Goal: Task Accomplishment & Management: Manage account settings

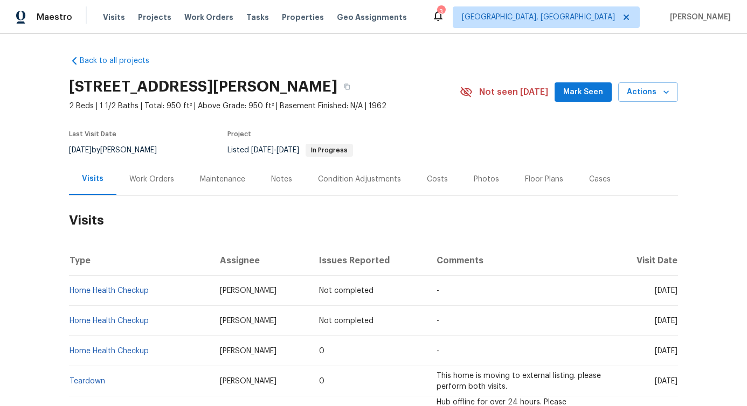
click at [159, 175] on div "Work Orders" at bounding box center [151, 179] width 45 height 11
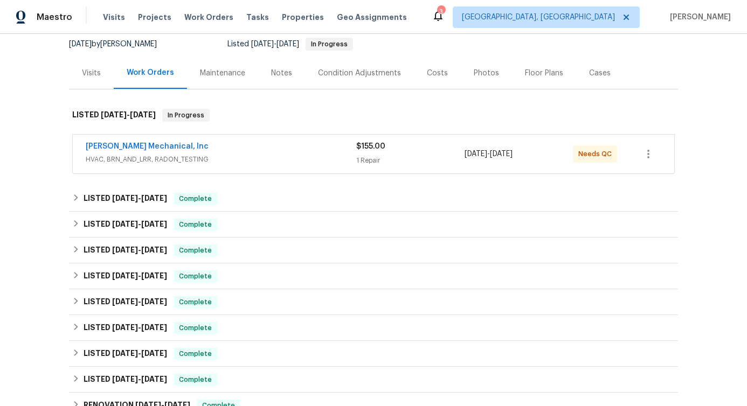
scroll to position [120, 0]
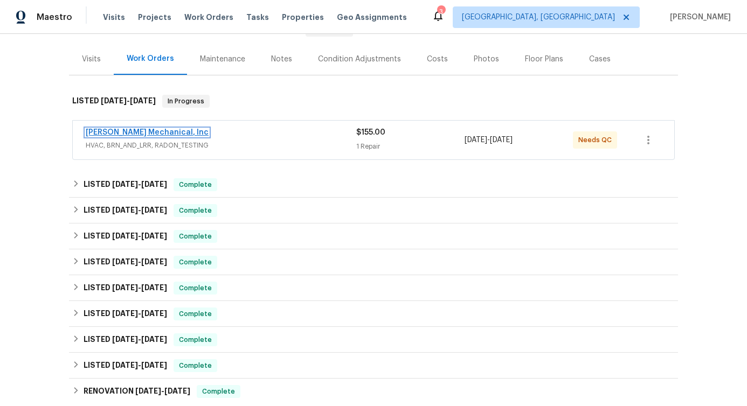
click at [150, 129] on link "[PERSON_NAME] Mechanical, Inc" at bounding box center [147, 133] width 123 height 8
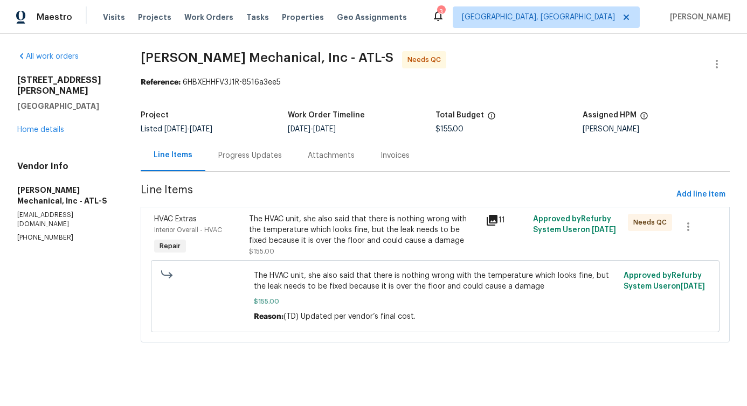
click at [265, 159] on div "Progress Updates" at bounding box center [250, 155] width 64 height 11
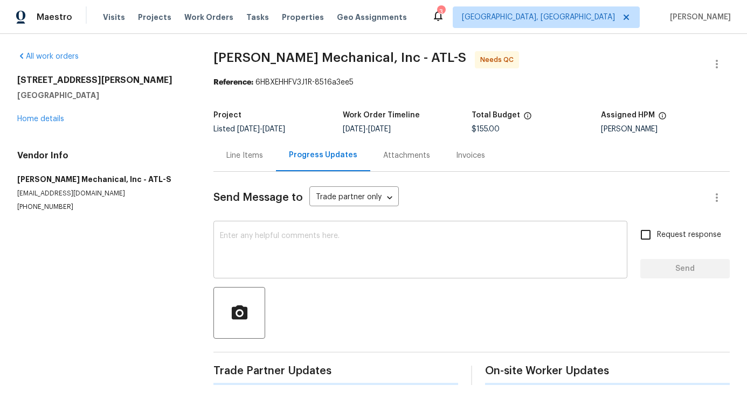
click at [292, 268] on textarea at bounding box center [420, 251] width 401 height 38
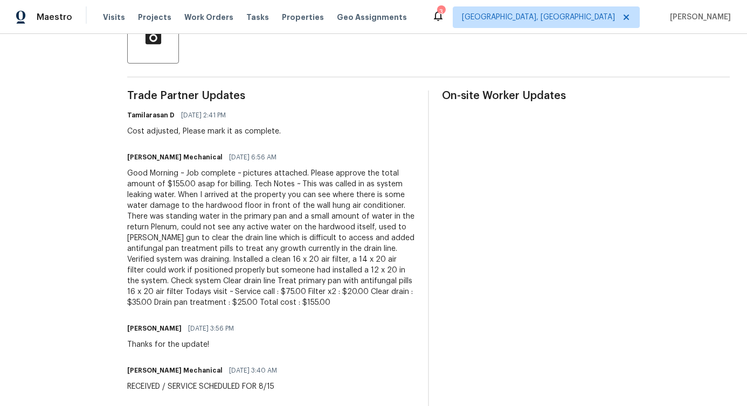
scroll to position [276, 0]
drag, startPoint x: 179, startPoint y: 184, endPoint x: 223, endPoint y: 184, distance: 43.6
click at [223, 184] on div "Good Morning ~ Job complete ~ pictures attached. Please approve the total amoun…" at bounding box center [271, 238] width 288 height 140
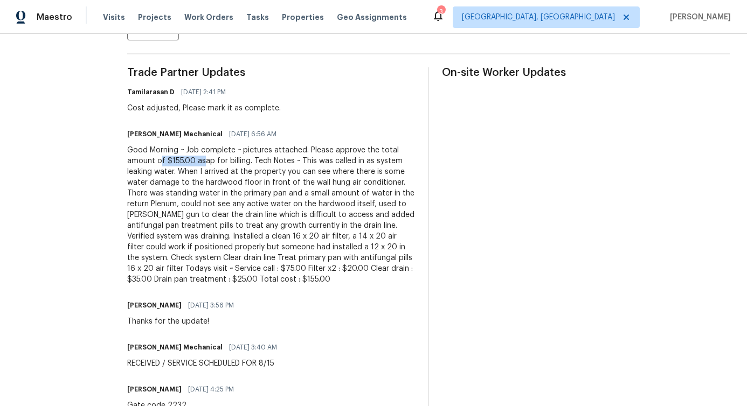
scroll to position [0, 0]
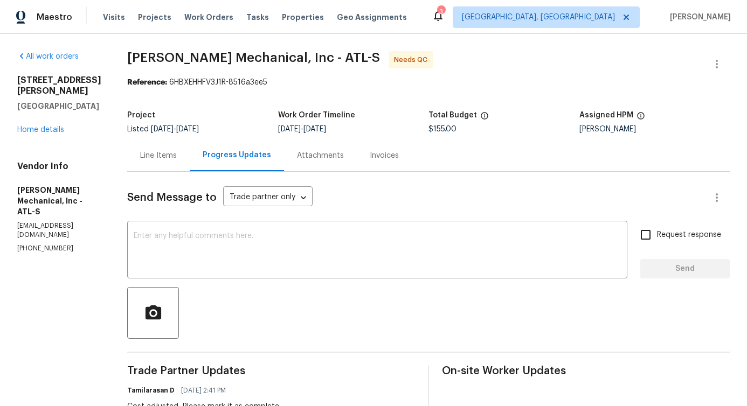
click at [177, 152] on div "Line Items" at bounding box center [158, 155] width 37 height 11
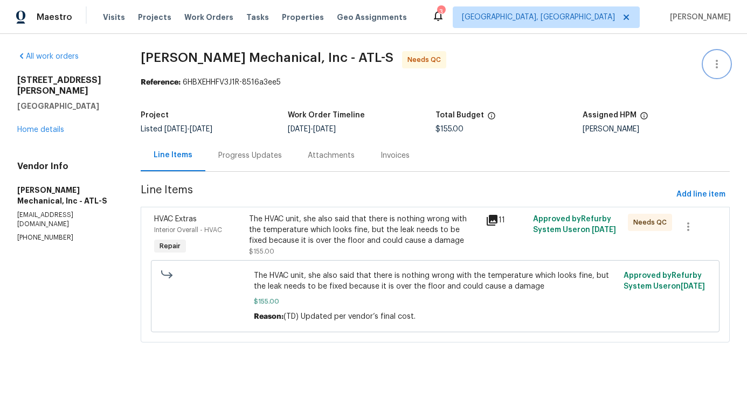
click at [710, 63] on icon "button" at bounding box center [716, 64] width 13 height 13
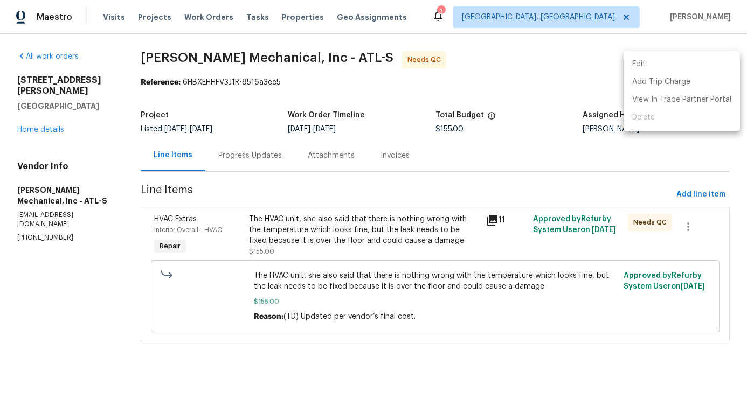
click at [671, 63] on li "Edit" at bounding box center [681, 64] width 116 height 18
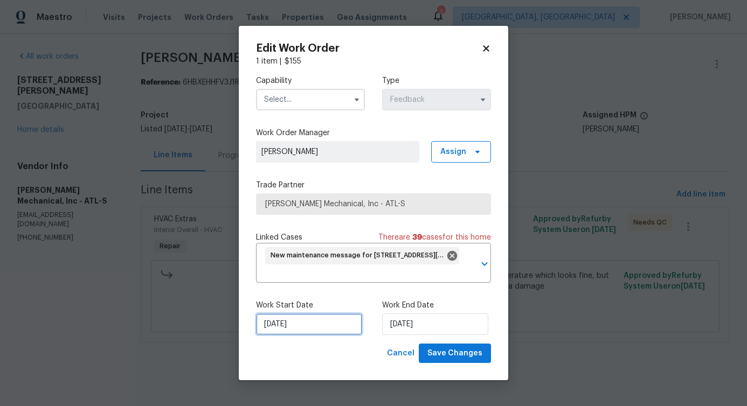
click at [294, 325] on input "[DATE]" at bounding box center [309, 325] width 106 height 22
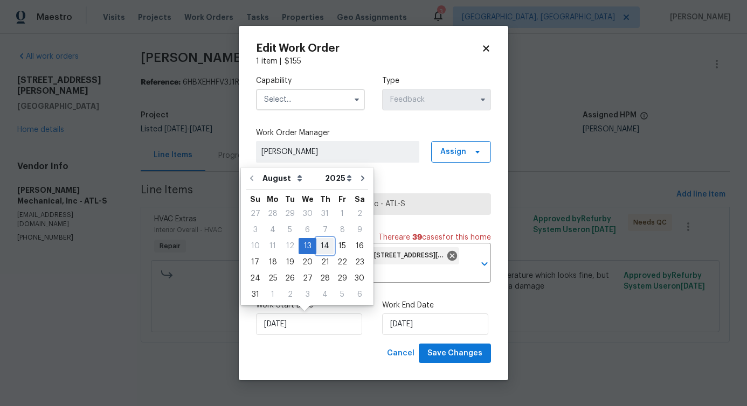
click at [325, 248] on div "14" at bounding box center [324, 246] width 17 height 15
type input "[DATE]"
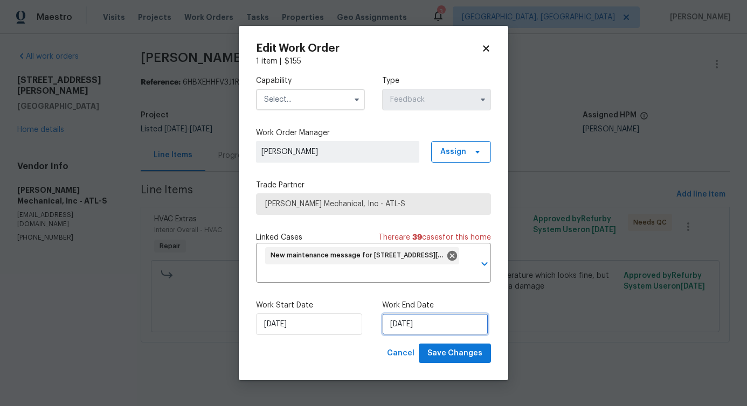
click at [401, 319] on input "[DATE]" at bounding box center [435, 325] width 106 height 22
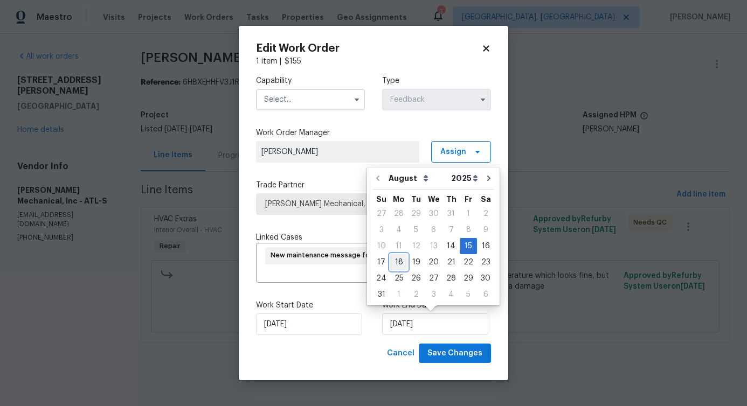
click at [390, 262] on div "18" at bounding box center [398, 262] width 17 height 15
type input "[DATE]"
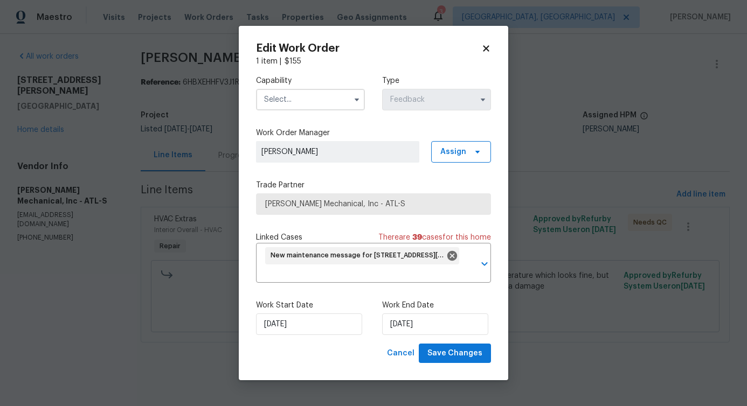
click at [330, 108] on input "text" at bounding box center [310, 100] width 109 height 22
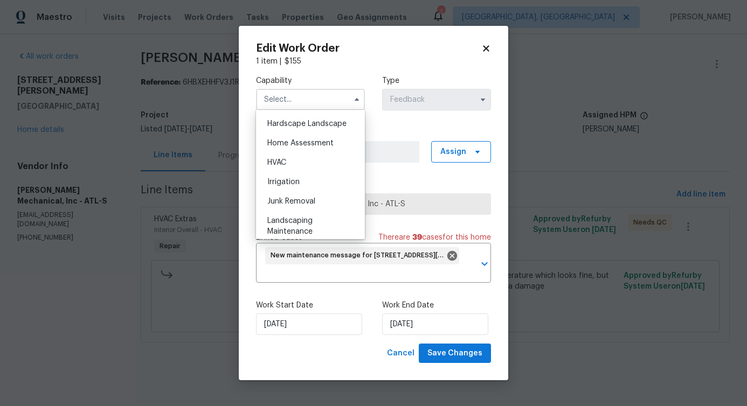
scroll to position [662, 0]
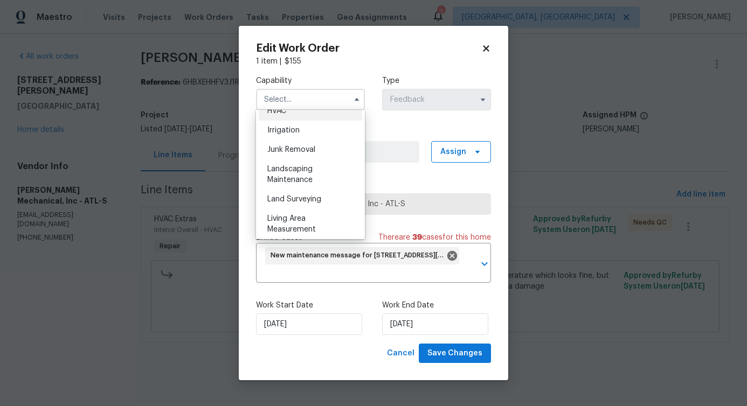
click at [312, 121] on div "HVAC" at bounding box center [310, 110] width 103 height 19
type input "HVAC"
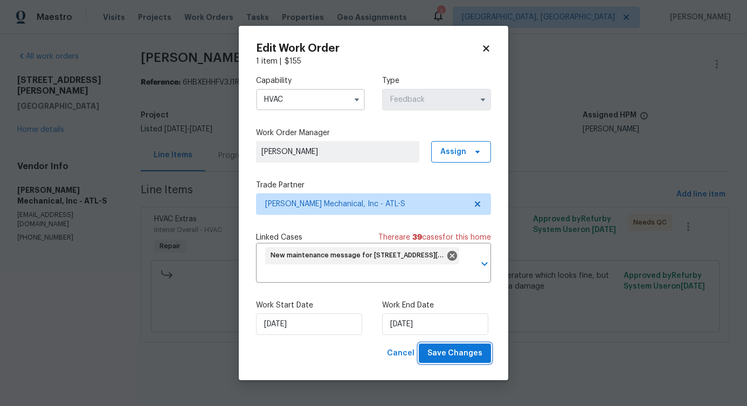
click at [450, 363] on button "Save Changes" at bounding box center [455, 354] width 72 height 20
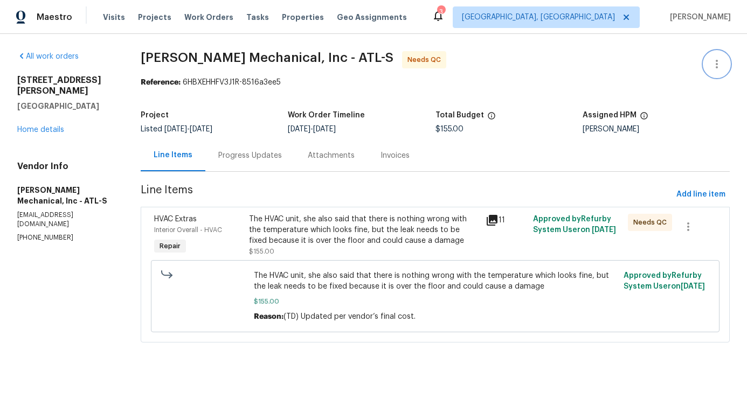
click at [715, 60] on icon "button" at bounding box center [716, 64] width 2 height 9
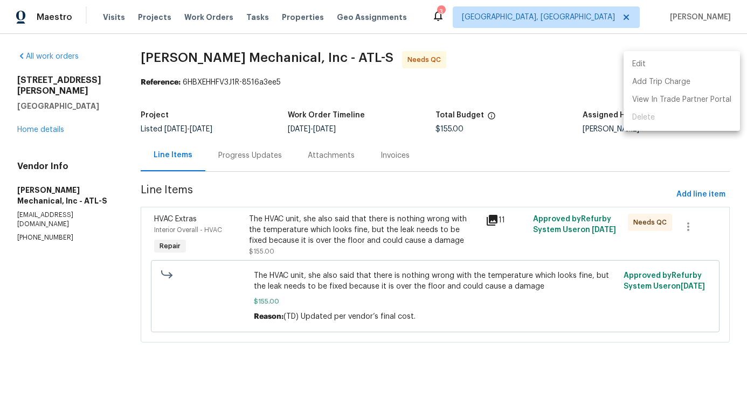
click at [639, 61] on li "Edit" at bounding box center [681, 64] width 116 height 18
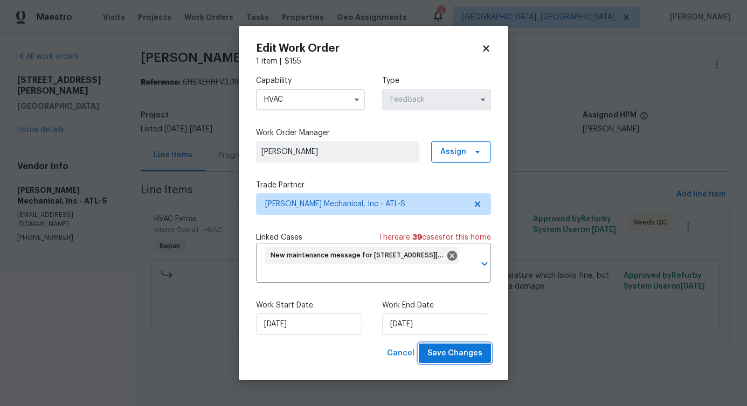
click at [455, 350] on span "Save Changes" at bounding box center [454, 353] width 55 height 13
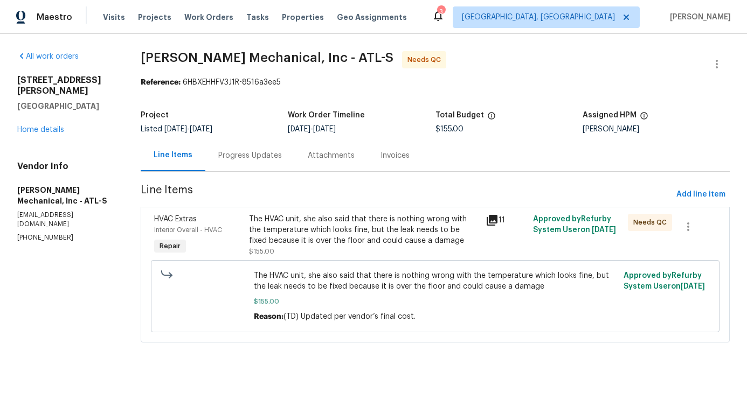
click at [377, 230] on div "The HVAC unit, she also said that there is nothing wrong with the temperature w…" at bounding box center [364, 230] width 231 height 32
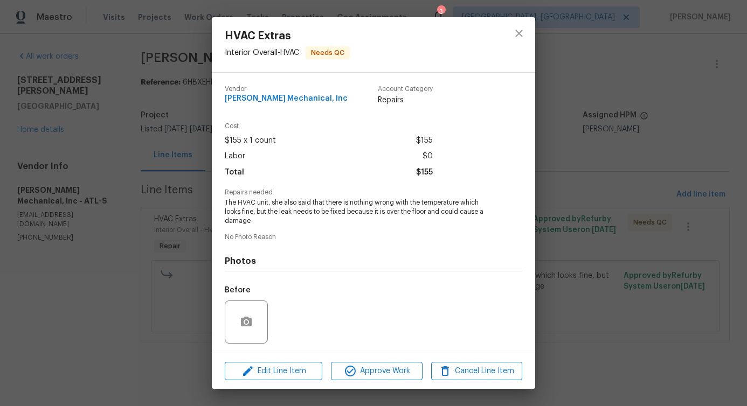
scroll to position [72, 0]
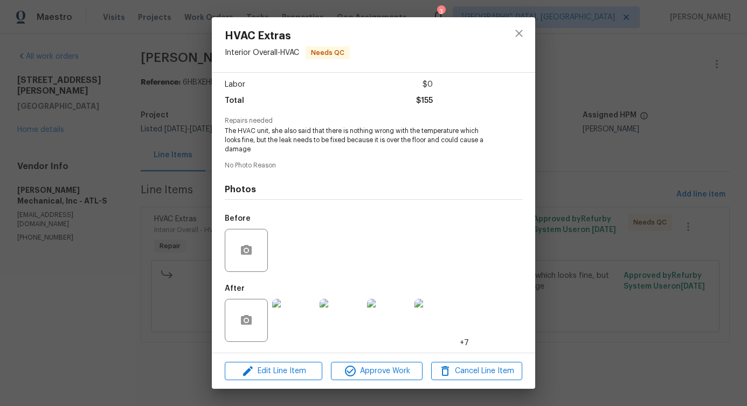
click at [301, 320] on img at bounding box center [293, 320] width 43 height 43
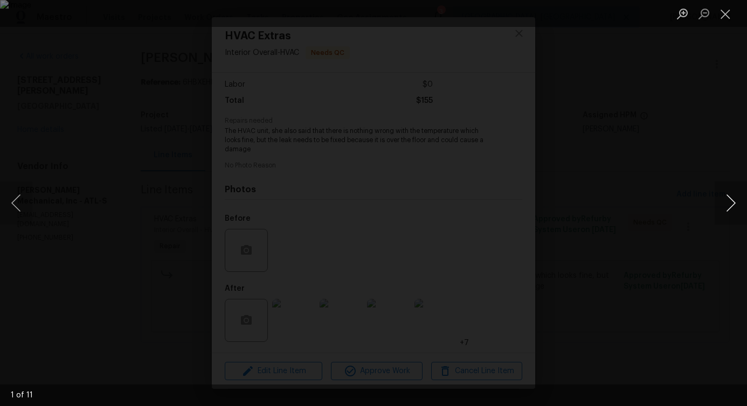
click at [729, 207] on button "Next image" at bounding box center [730, 203] width 32 height 43
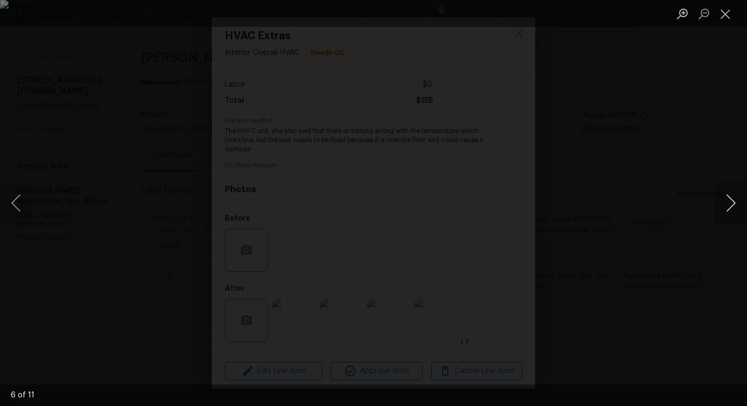
click at [729, 207] on button "Next image" at bounding box center [730, 203] width 32 height 43
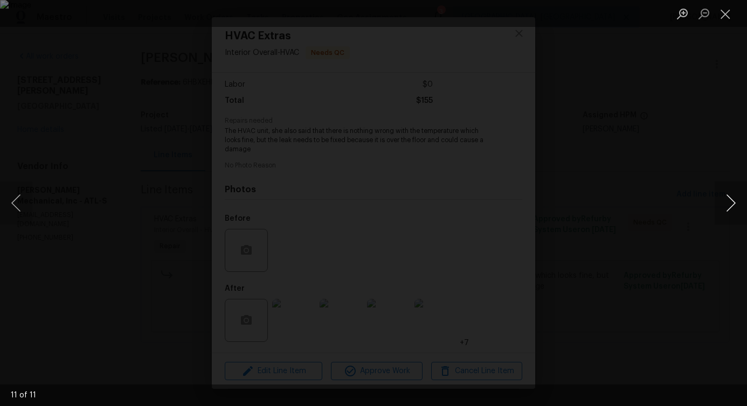
click at [729, 207] on button "Next image" at bounding box center [730, 203] width 32 height 43
click at [728, 207] on button "Next image" at bounding box center [730, 203] width 32 height 43
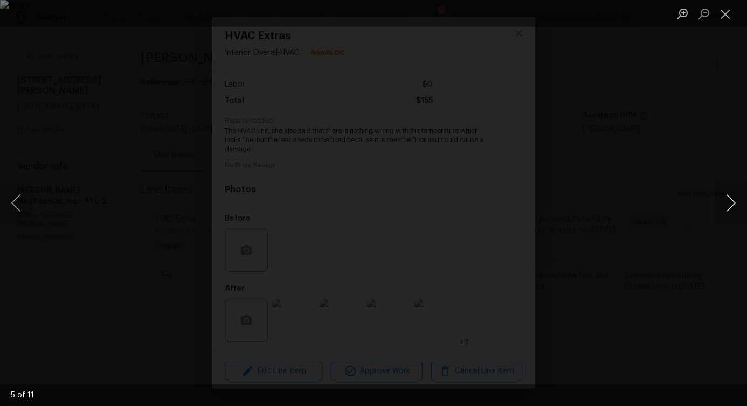
click at [728, 207] on button "Next image" at bounding box center [730, 203] width 32 height 43
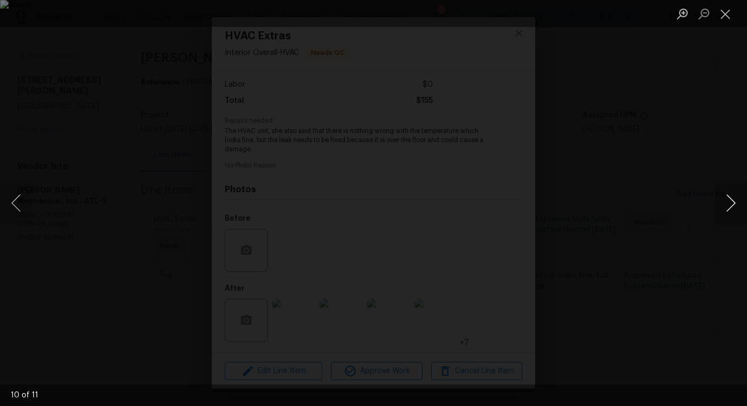
click at [728, 207] on button "Next image" at bounding box center [730, 203] width 32 height 43
click at [728, 23] on li "Lightbox" at bounding box center [725, 13] width 22 height 27
click at [726, 17] on button "Close lightbox" at bounding box center [725, 13] width 22 height 19
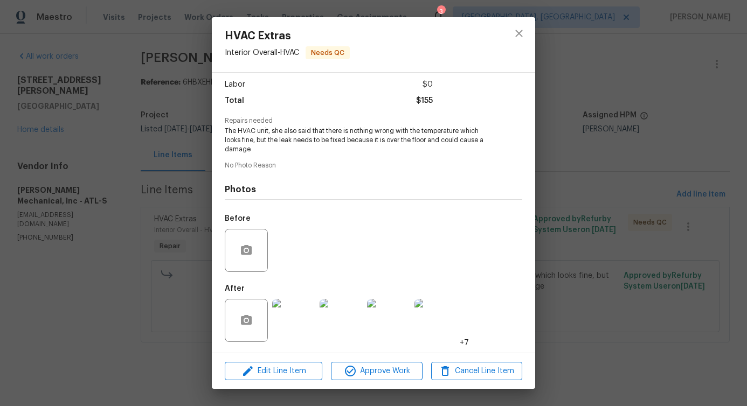
click at [537, 62] on div "HVAC Extras Interior Overall - HVAC Needs QC Vendor JH Martin Mechanical, Inc A…" at bounding box center [373, 203] width 747 height 406
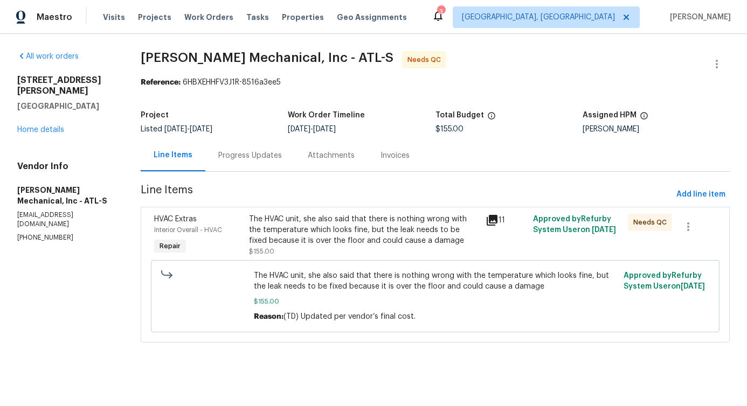
click at [371, 229] on div "The HVAC unit, she also said that there is nothing wrong with the temperature w…" at bounding box center [364, 230] width 231 height 32
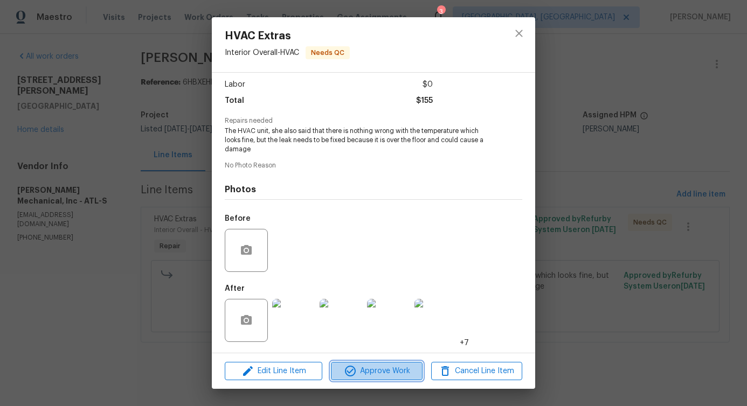
click at [404, 363] on button "Approve Work" at bounding box center [376, 371] width 91 height 19
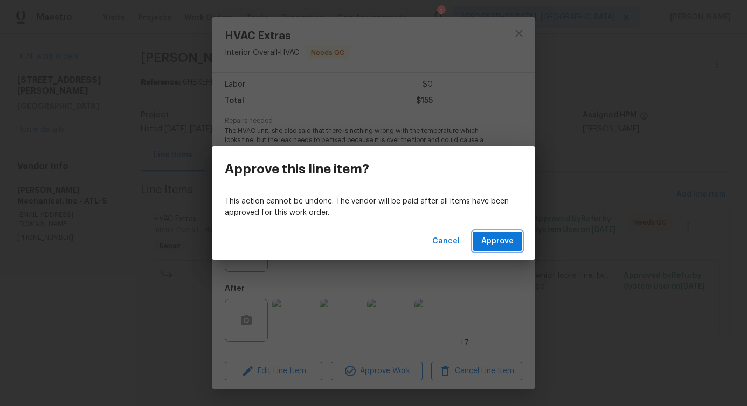
click at [497, 239] on span "Approve" at bounding box center [497, 241] width 32 height 13
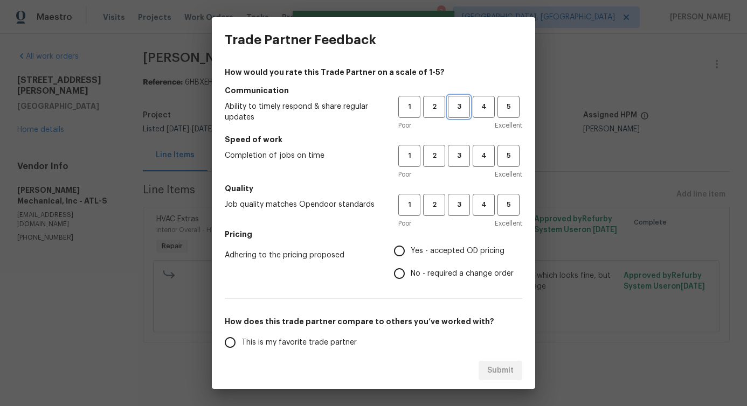
click at [450, 106] on span "3" at bounding box center [459, 107] width 20 height 12
click at [450, 161] on span "3" at bounding box center [459, 156] width 20 height 12
click at [449, 207] on span "3" at bounding box center [459, 205] width 20 height 12
click at [411, 274] on span "No - required a change order" at bounding box center [462, 273] width 103 height 11
click at [405, 274] on input "No - required a change order" at bounding box center [399, 273] width 23 height 23
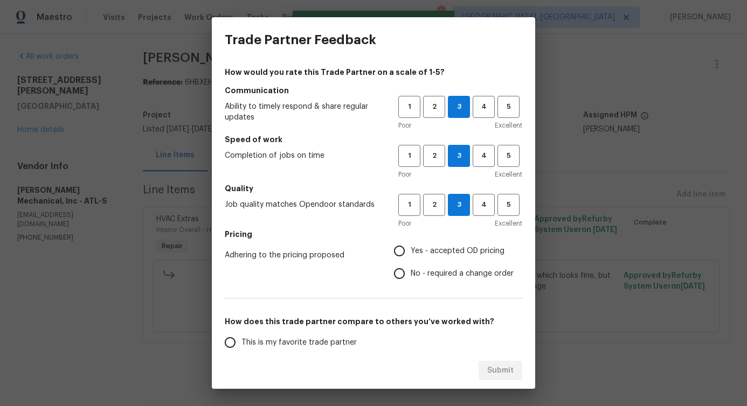
radio input "true"
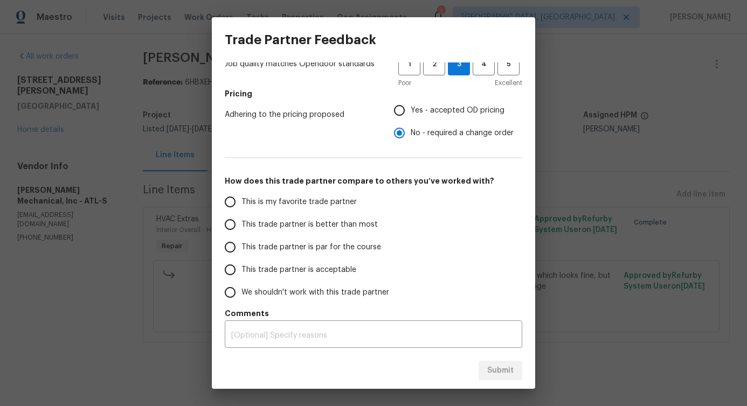
click at [345, 224] on span "This trade partner is better than most" at bounding box center [309, 224] width 136 height 11
click at [241, 224] on input "This trade partner is better than most" at bounding box center [230, 224] width 23 height 23
click at [501, 366] on span "Submit" at bounding box center [500, 370] width 26 height 13
radio input "true"
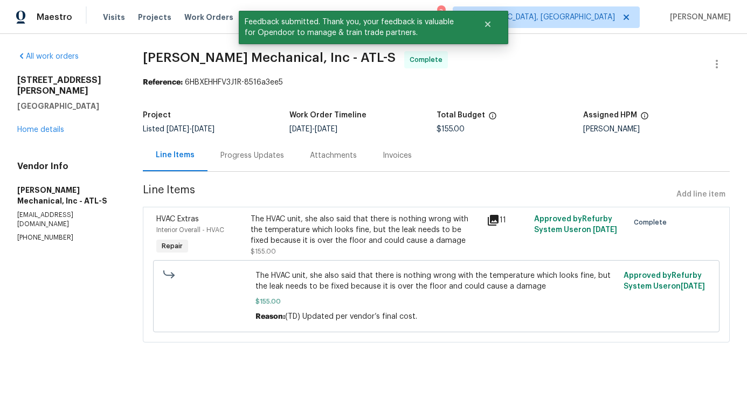
click at [259, 155] on div "Progress Updates" at bounding box center [252, 155] width 64 height 11
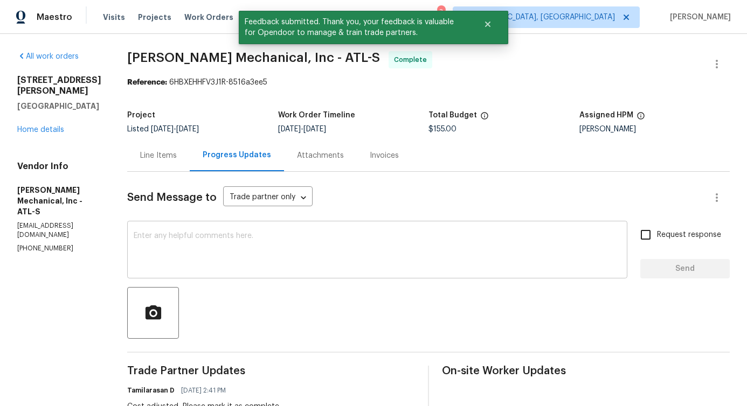
click at [289, 244] on textarea at bounding box center [377, 251] width 487 height 38
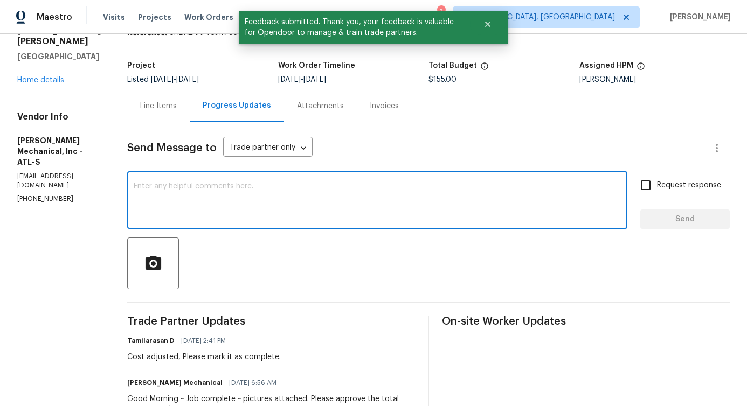
scroll to position [83, 0]
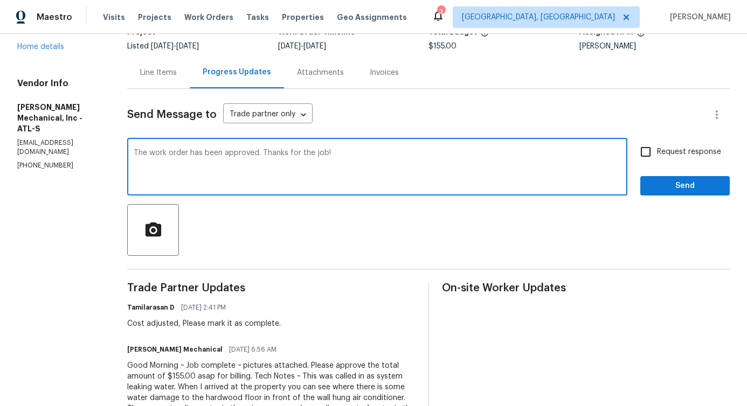
type textarea "The work order has been approved. Thanks for the job!"
click at [665, 187] on span "Send" at bounding box center [685, 185] width 72 height 13
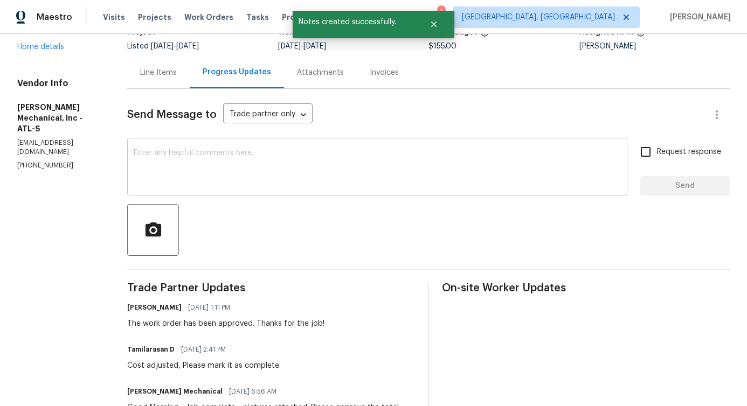
click at [262, 151] on textarea at bounding box center [377, 168] width 487 height 38
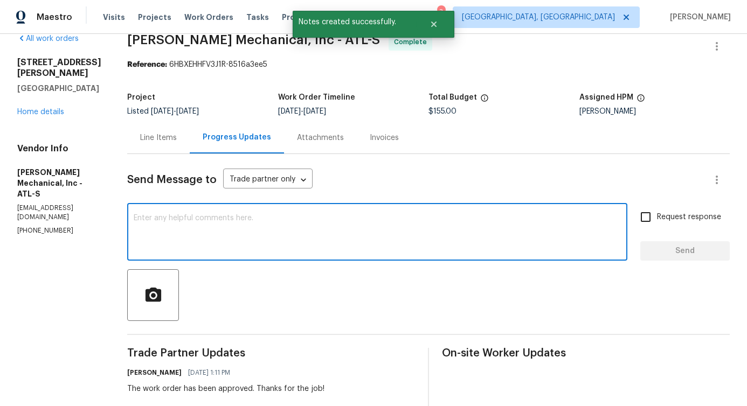
scroll to position [0, 0]
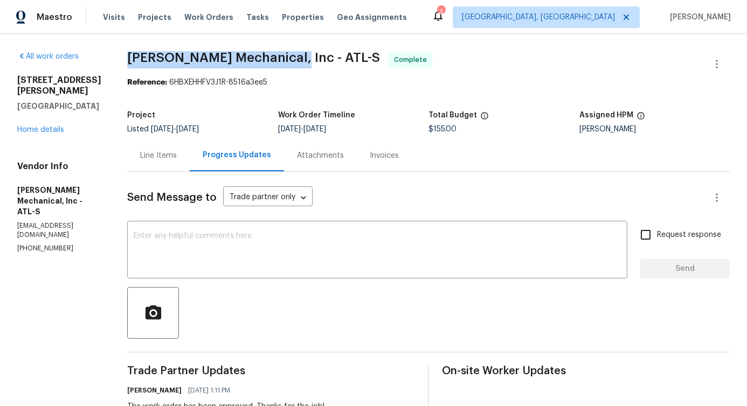
drag, startPoint x: 147, startPoint y: 57, endPoint x: 302, endPoint y: 55, distance: 155.7
click at [302, 55] on span "[PERSON_NAME] Mechanical, Inc - ATL-S" at bounding box center [253, 57] width 253 height 13
click at [324, 82] on div "Reference: 6HBXEHHFV3J1R-8516a3ee5" at bounding box center [428, 82] width 602 height 11
click at [147, 54] on span "[PERSON_NAME] Mechanical, Inc - ATL-S" at bounding box center [253, 57] width 253 height 13
click at [298, 55] on span "[PERSON_NAME] Mechanical, Inc - ATL-S" at bounding box center [253, 57] width 253 height 13
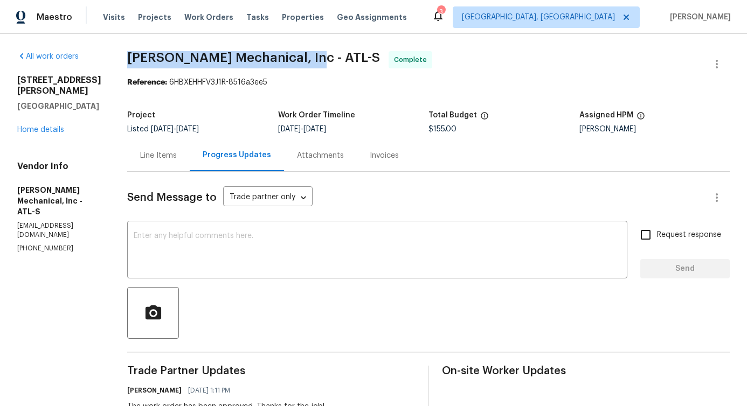
drag, startPoint x: 141, startPoint y: 55, endPoint x: 317, endPoint y: 58, distance: 176.2
copy span "JH Martin Mechanical, Inc -"
click at [58, 132] on link "Home details" at bounding box center [40, 130] width 47 height 8
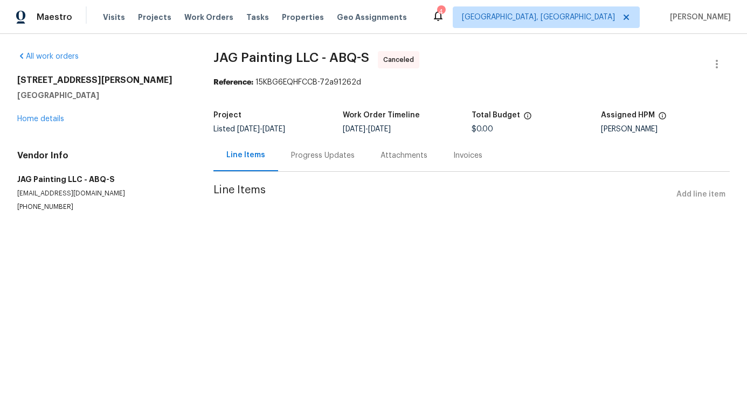
click at [59, 123] on div "[STREET_ADDRESS] Home details" at bounding box center [102, 100] width 170 height 50
click at [59, 122] on link "Home details" at bounding box center [40, 119] width 47 height 8
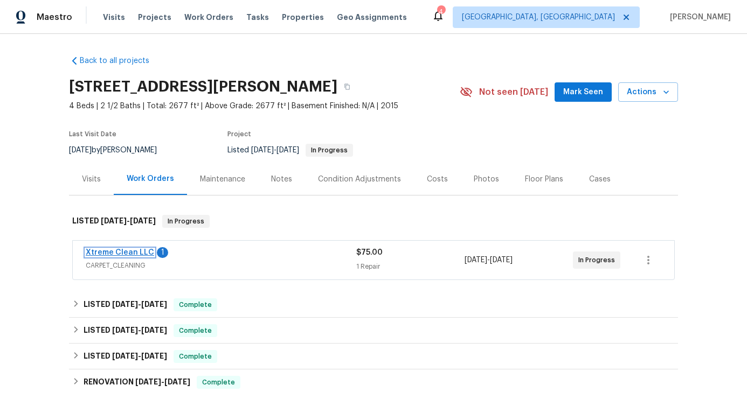
click at [101, 249] on link "Xtreme Clean LLC" at bounding box center [120, 253] width 68 height 8
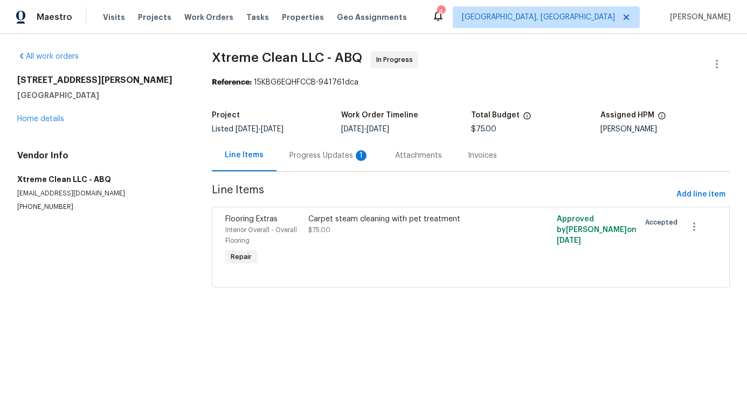
click at [288, 169] on div "Progress Updates 1" at bounding box center [329, 156] width 106 height 32
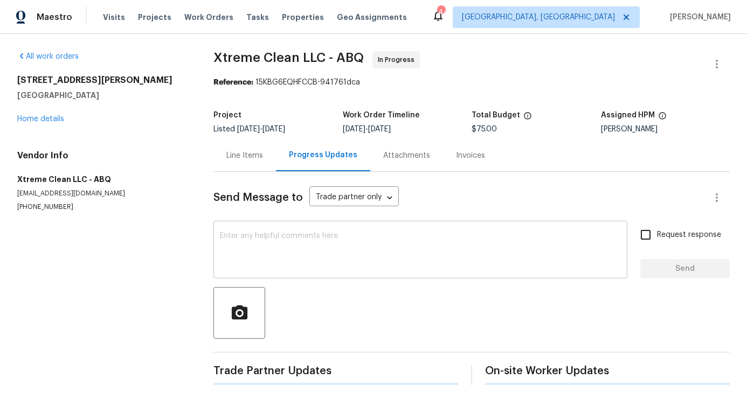
click at [315, 251] on textarea at bounding box center [420, 251] width 401 height 38
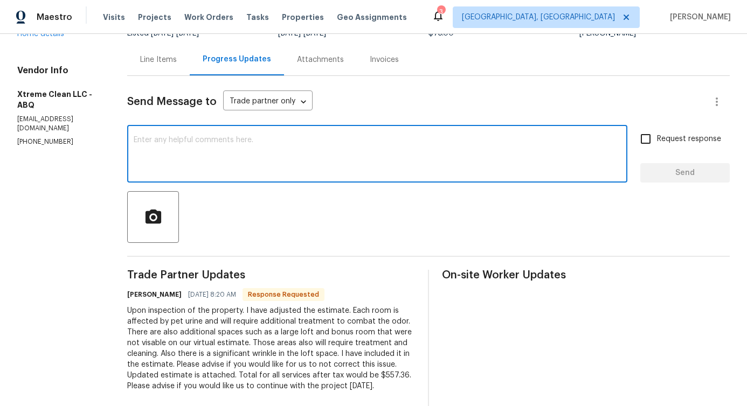
scroll to position [102, 0]
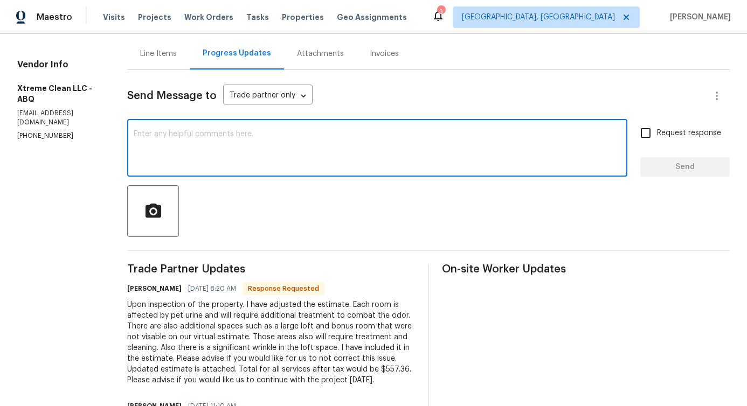
click at [151, 56] on div "Line Items" at bounding box center [158, 53] width 37 height 11
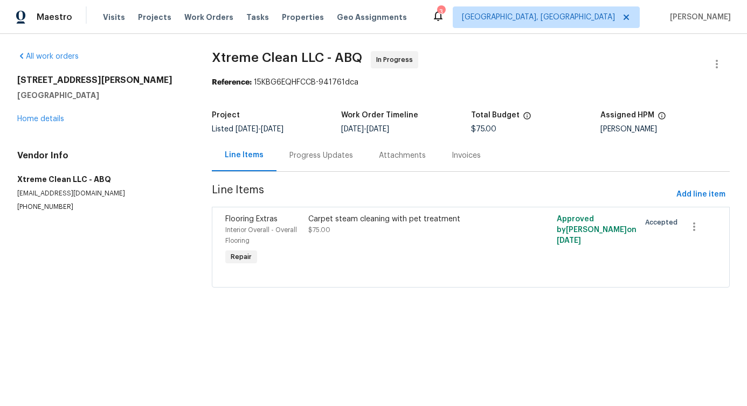
click at [285, 162] on div "Progress Updates" at bounding box center [320, 156] width 89 height 32
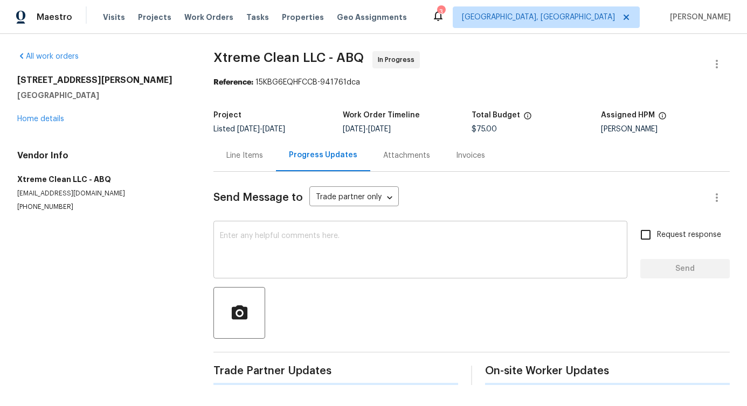
click at [299, 239] on textarea at bounding box center [420, 251] width 401 height 38
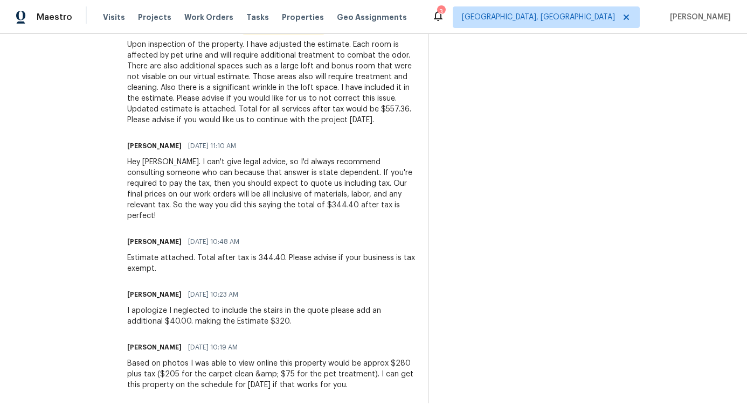
scroll to position [374, 0]
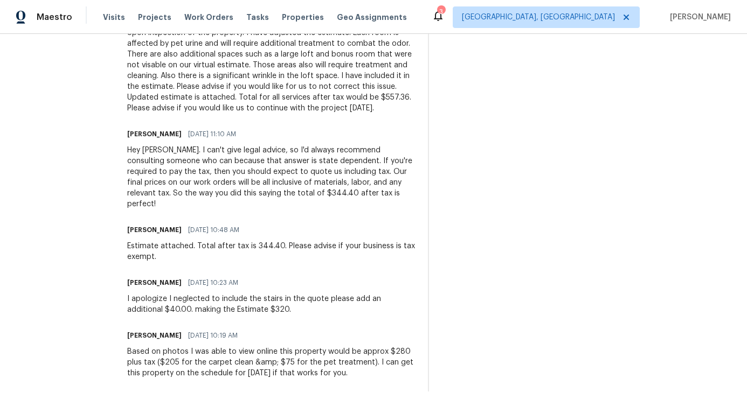
drag, startPoint x: 129, startPoint y: 136, endPoint x: 177, endPoint y: 134, distance: 48.0
click at [177, 134] on h6 "Alyssa Peterson" at bounding box center [154, 134] width 54 height 11
copy h6 "Alyssa Peterson"
drag, startPoint x: 192, startPoint y: 329, endPoint x: 295, endPoint y: 371, distance: 111.2
click at [296, 372] on div "Trade Partner Updates Andrea Covington 08/18/2025 8:20 AM Response Requested Up…" at bounding box center [271, 192] width 288 height 400
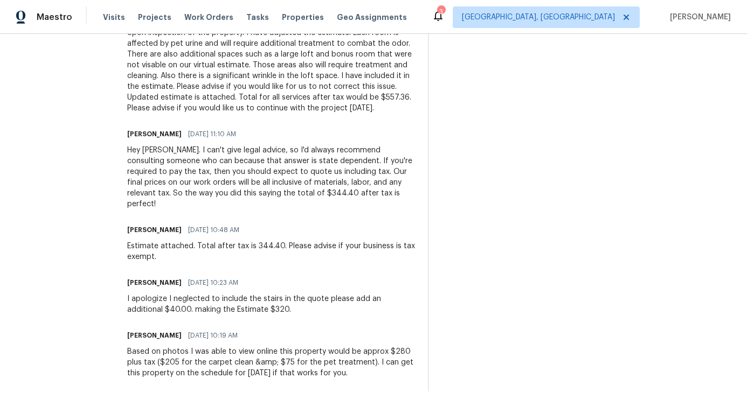
scroll to position [0, 0]
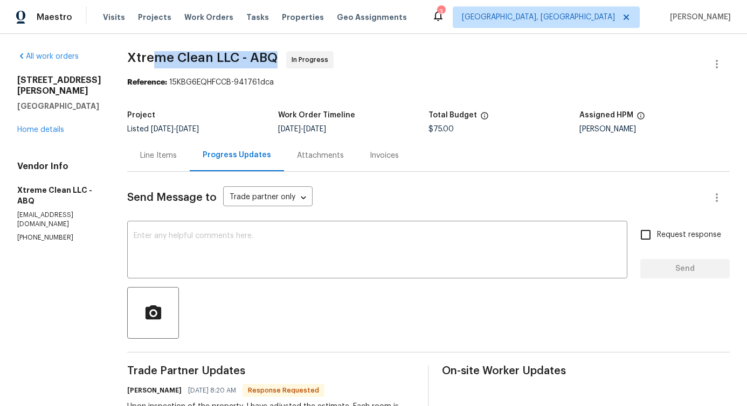
drag, startPoint x: 155, startPoint y: 55, endPoint x: 276, endPoint y: 57, distance: 120.7
click at [276, 57] on span "Xtreme Clean LLC - ABQ" at bounding box center [202, 57] width 150 height 13
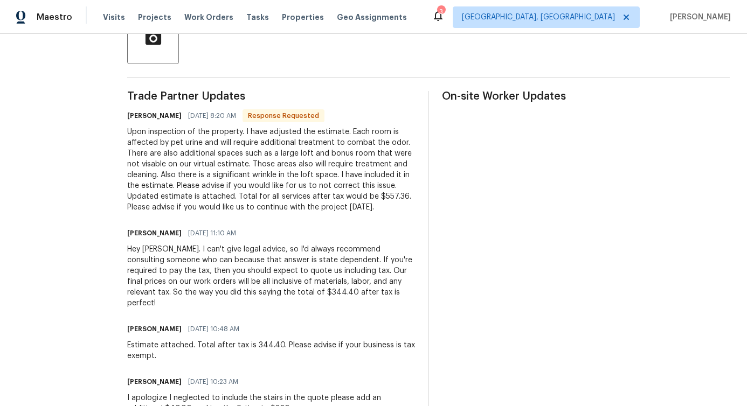
scroll to position [276, 0]
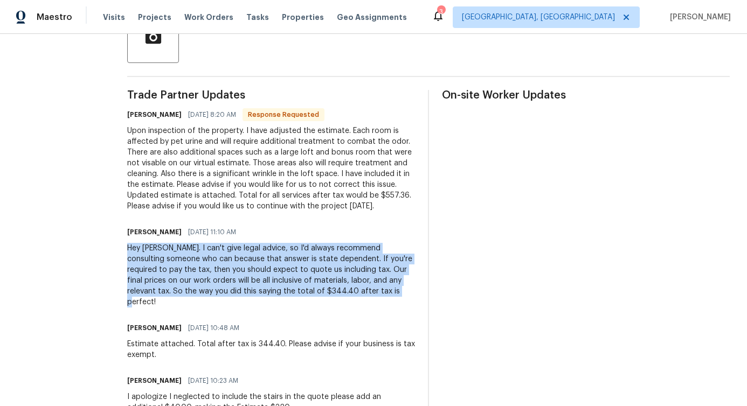
drag, startPoint x: 130, startPoint y: 248, endPoint x: 373, endPoint y: 296, distance: 247.1
click at [373, 296] on div "Hey Andrea. I can't give legal advice, so I'd always recommend consulting someo…" at bounding box center [271, 275] width 288 height 65
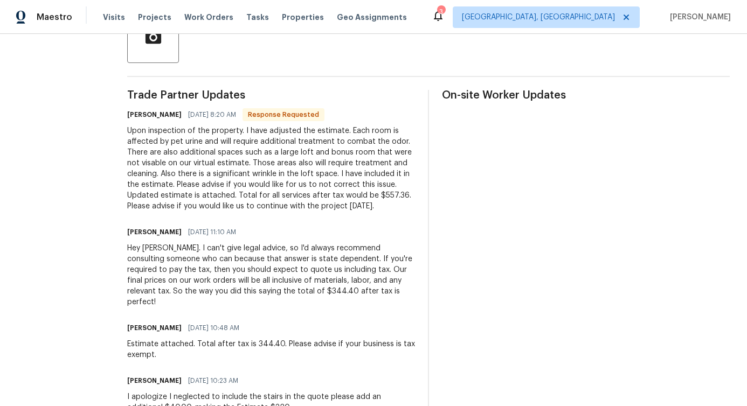
drag, startPoint x: 281, startPoint y: 174, endPoint x: 379, endPoint y: 216, distance: 107.0
click at [379, 216] on div "Trade Partner Updates Andrea Covington 08/18/2025 8:20 AM Response Requested Up…" at bounding box center [271, 290] width 288 height 400
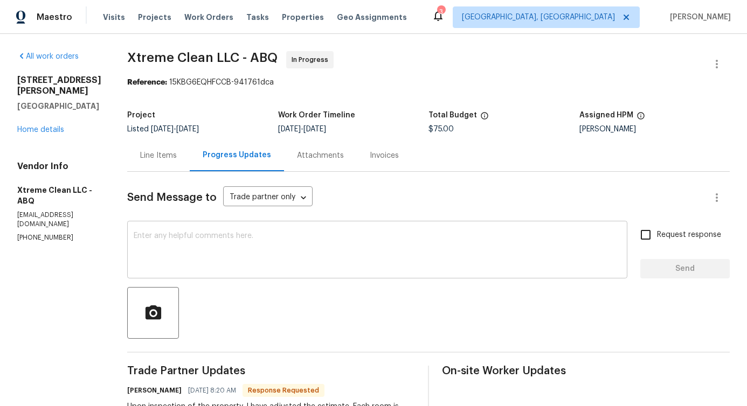
click at [279, 238] on textarea at bounding box center [377, 251] width 487 height 38
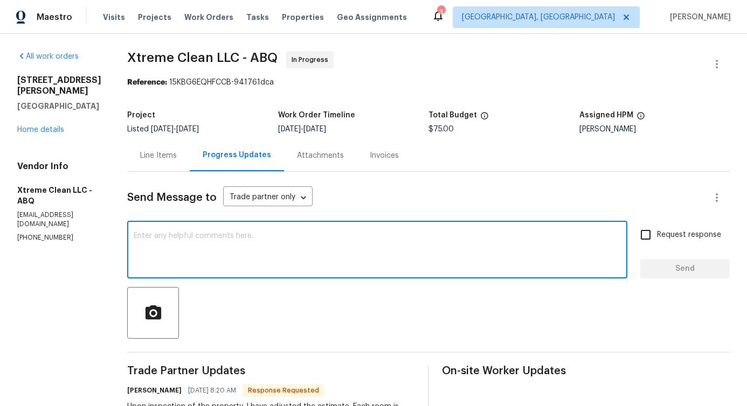
click at [201, 266] on textarea at bounding box center [377, 251] width 487 height 38
